Goal: Transaction & Acquisition: Purchase product/service

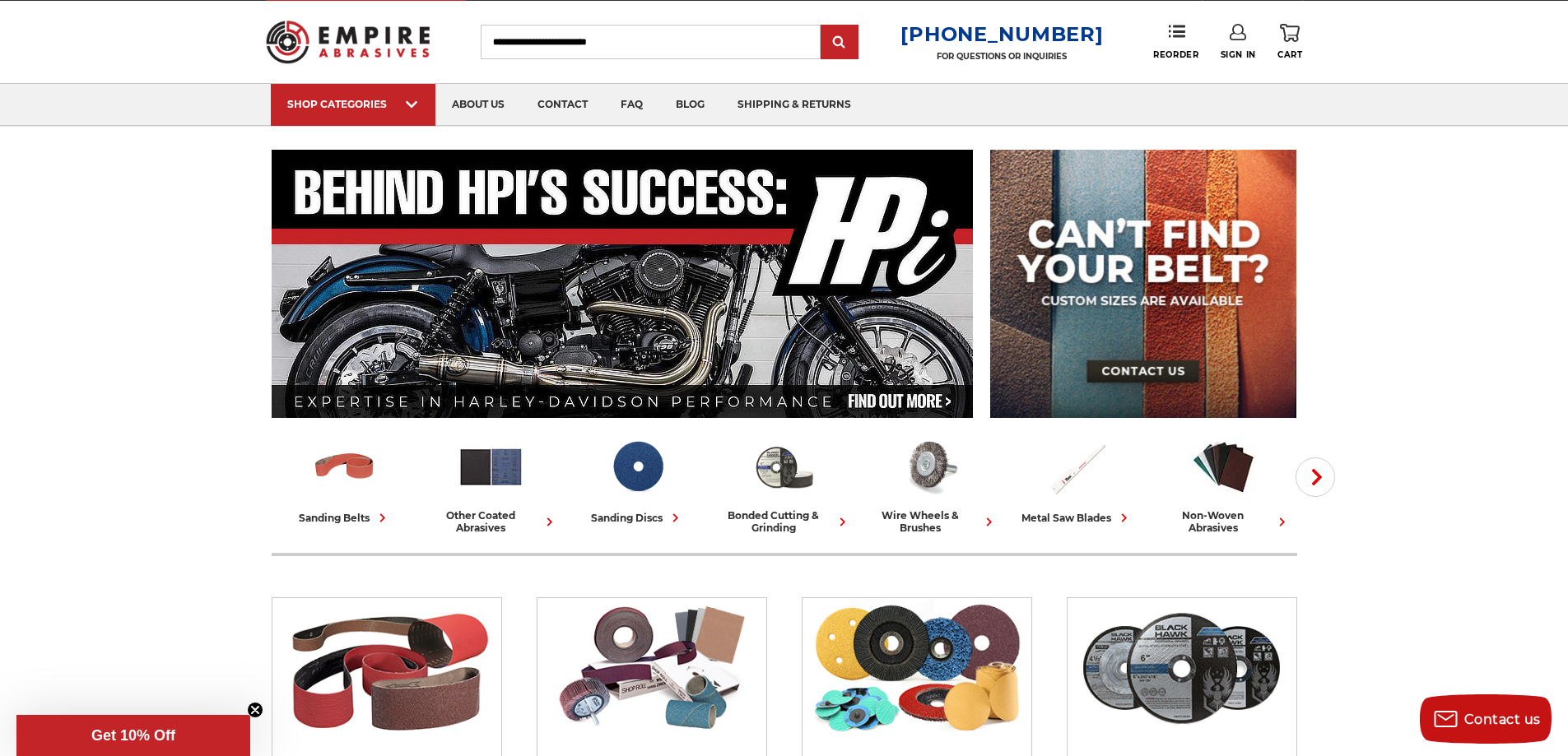
scroll to position [41, 0]
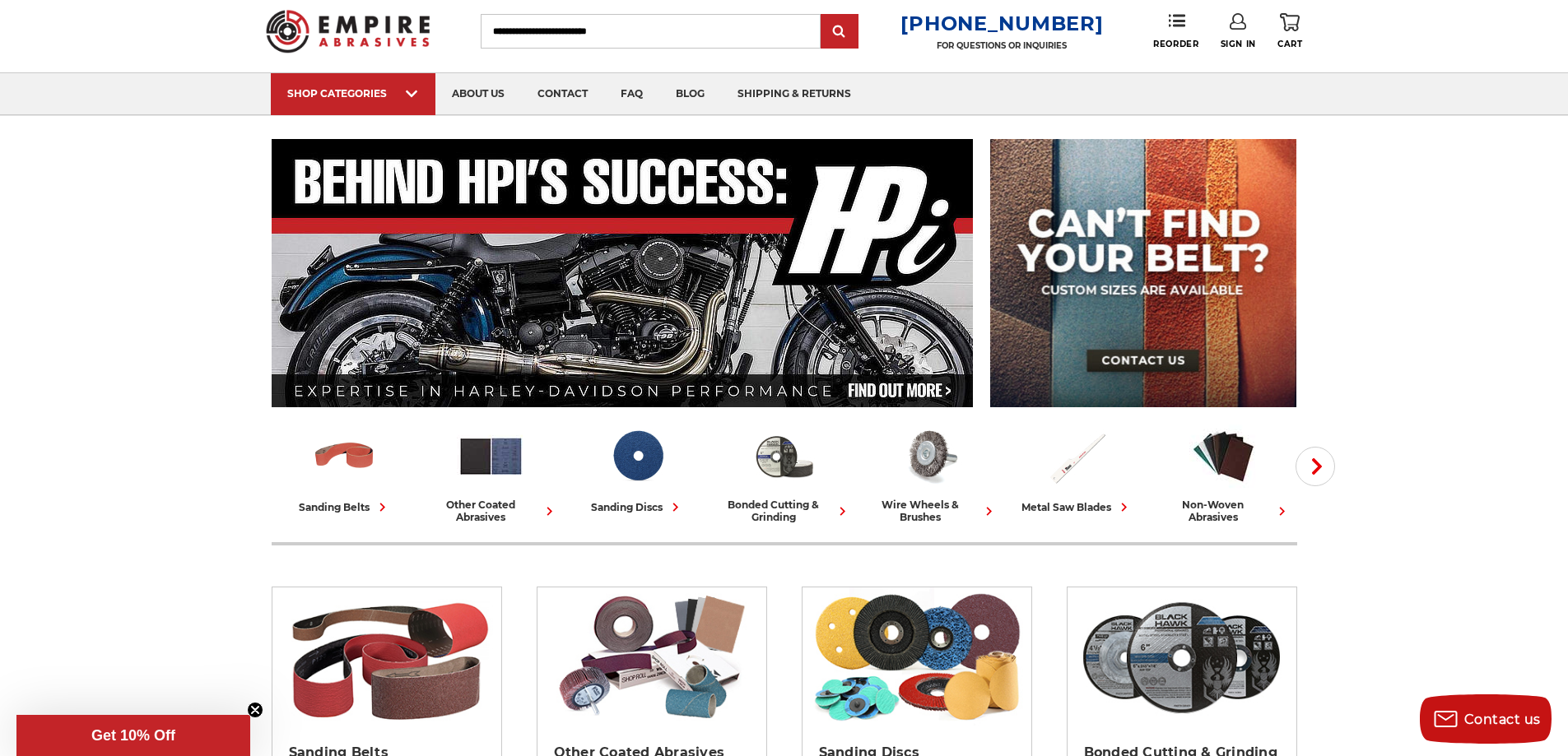
click at [591, 31] on input "Search" at bounding box center [650, 32] width 340 height 35
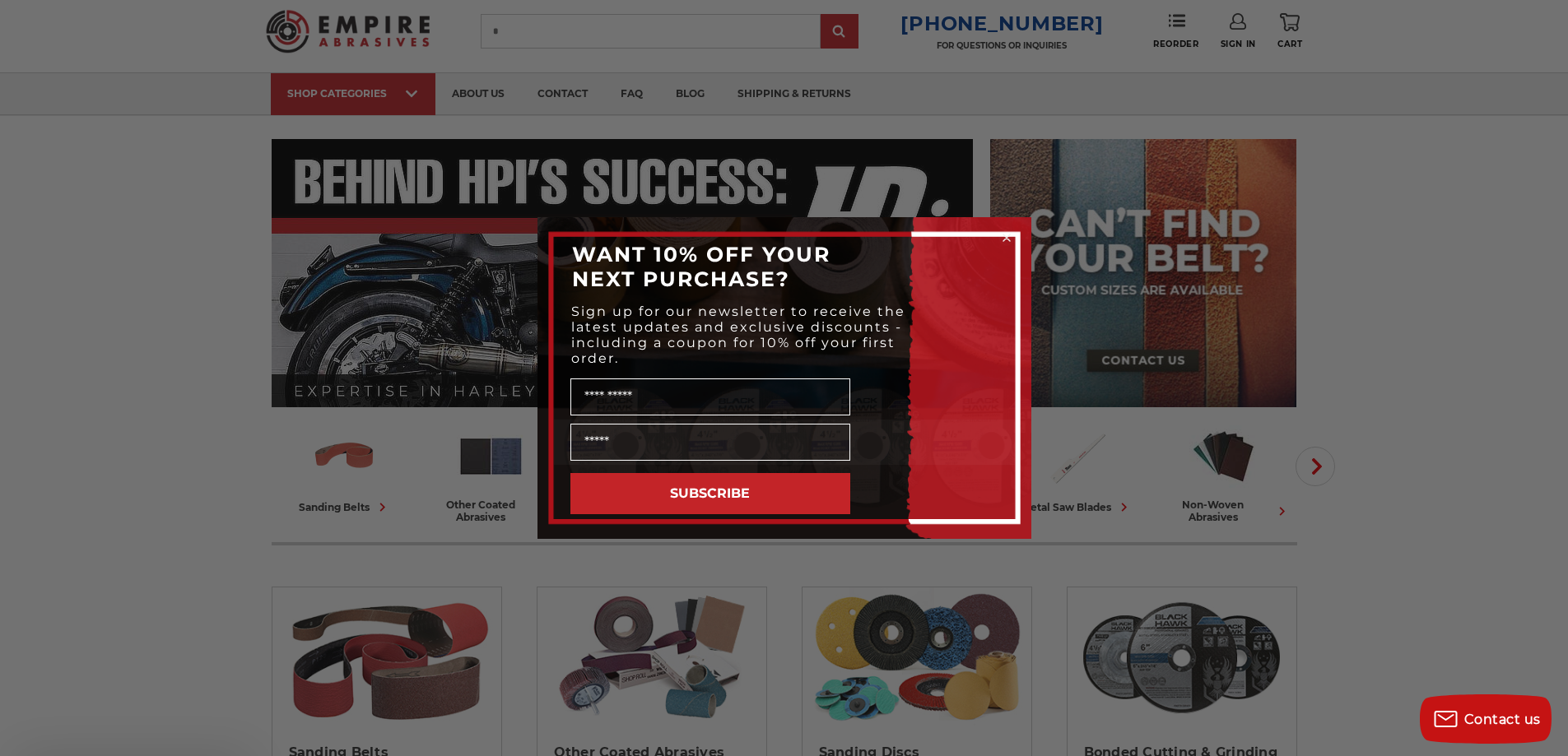
type input "*"
click at [1005, 238] on circle "Close dialog" at bounding box center [1006, 238] width 15 height 15
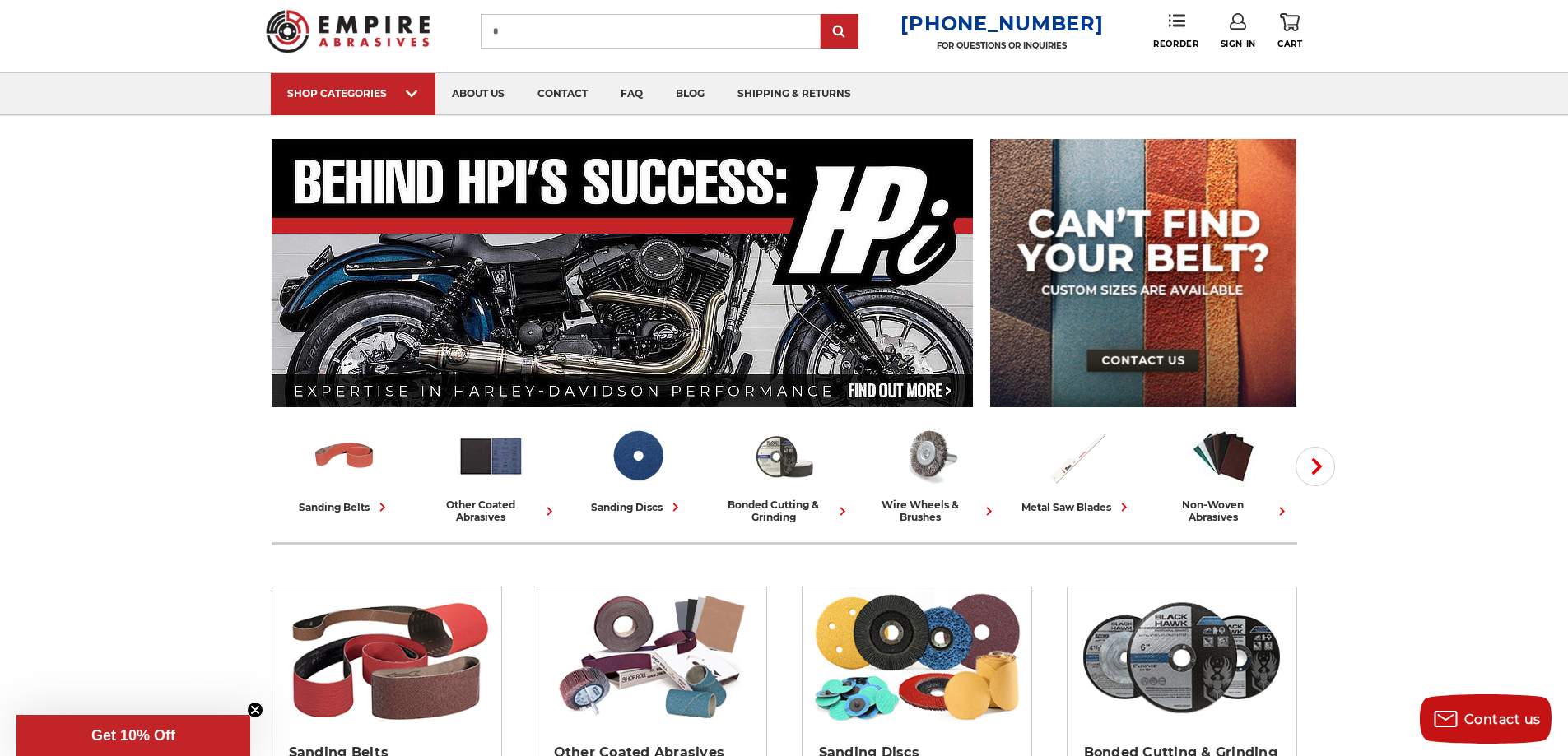
click at [552, 27] on input "*" at bounding box center [650, 32] width 340 height 35
type input "******"
click at [850, 31] on input "submit" at bounding box center [839, 32] width 33 height 33
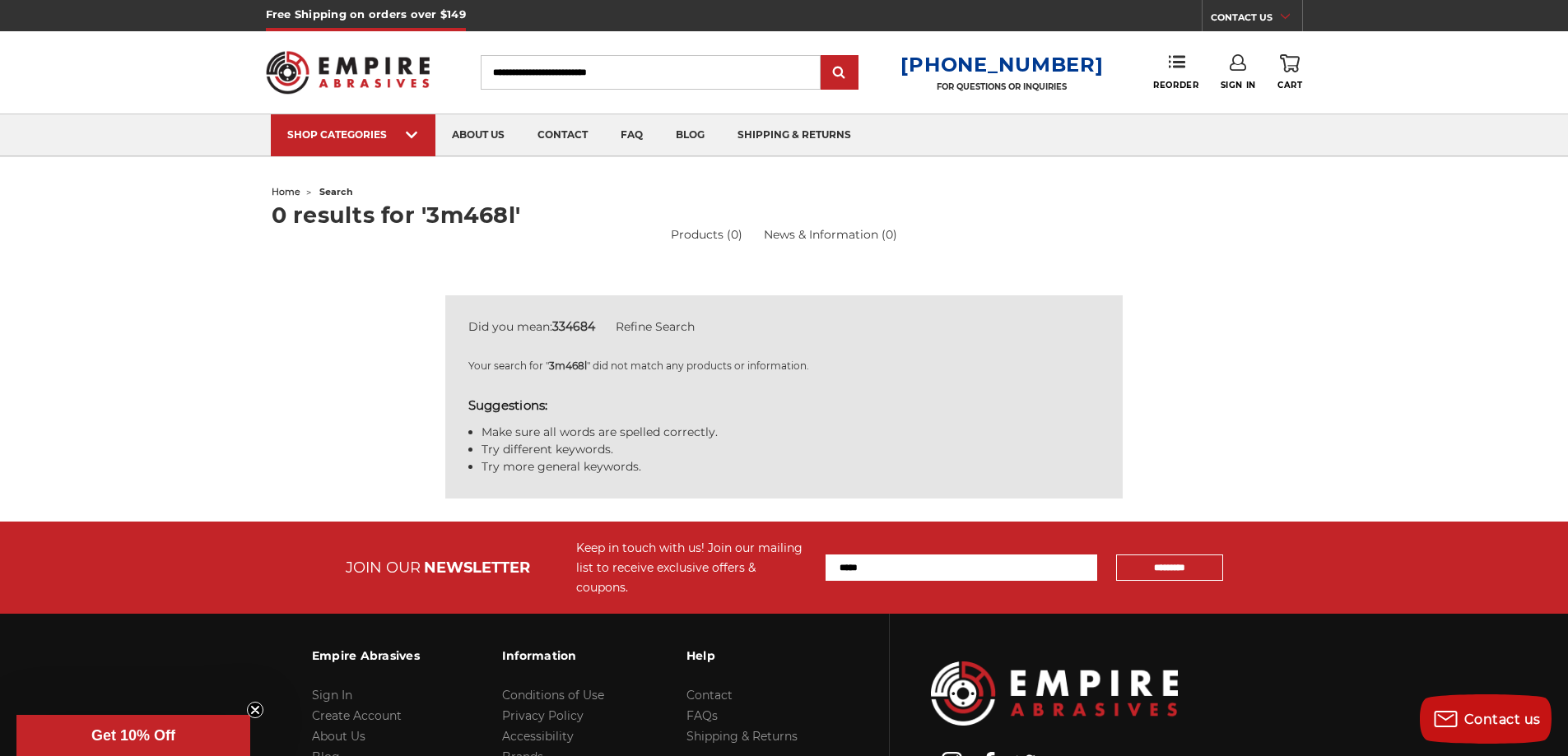
scroll to position [20, 0]
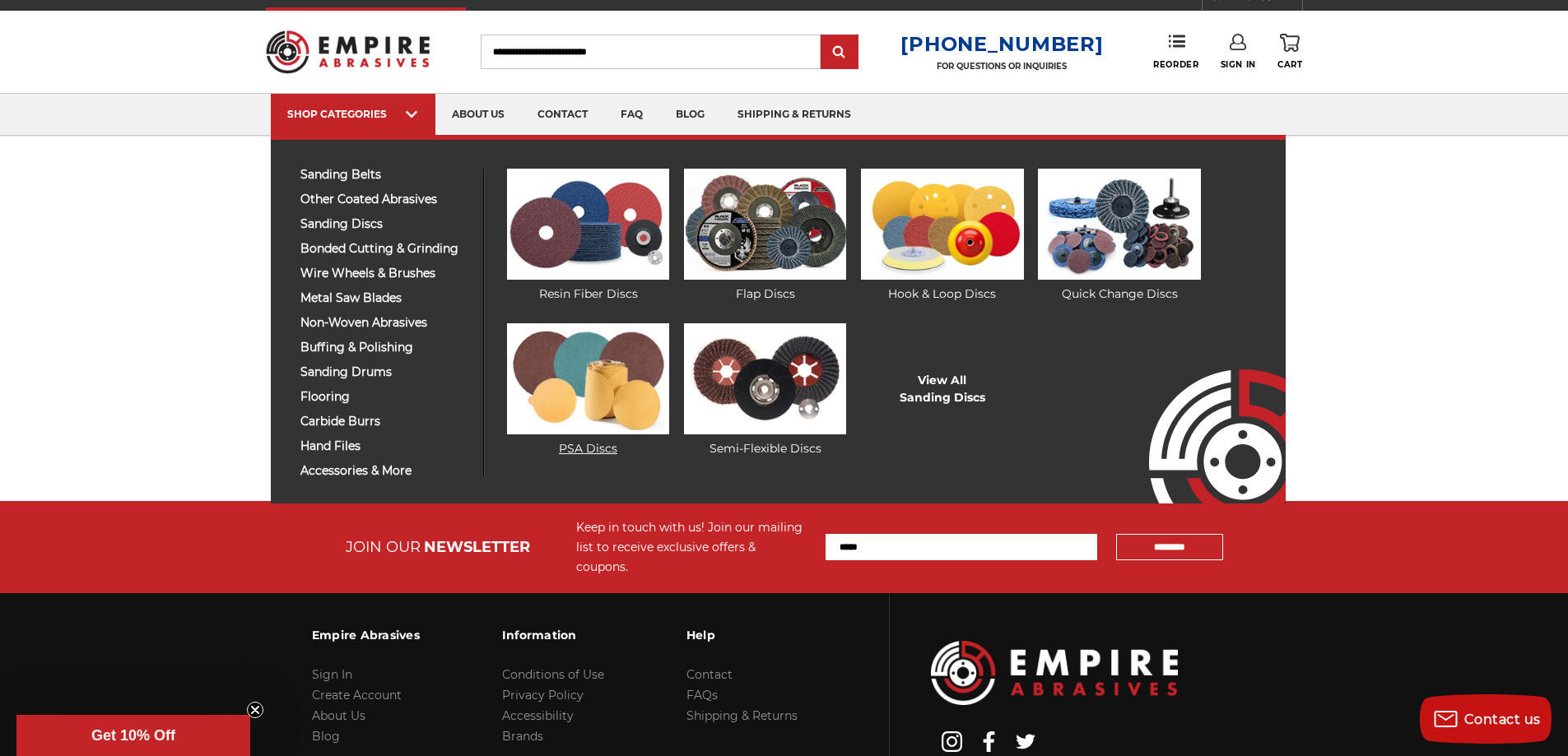
click at [606, 378] on img at bounding box center [588, 378] width 162 height 111
